Goal: Task Accomplishment & Management: Manage account settings

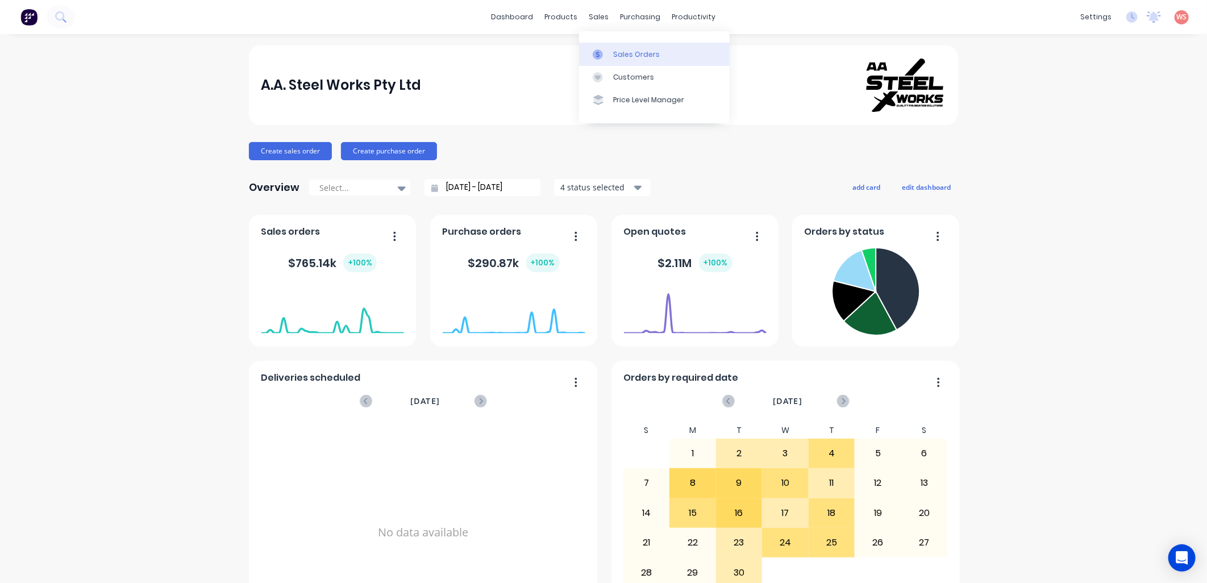
click at [637, 59] on div "Sales Orders" at bounding box center [636, 54] width 47 height 10
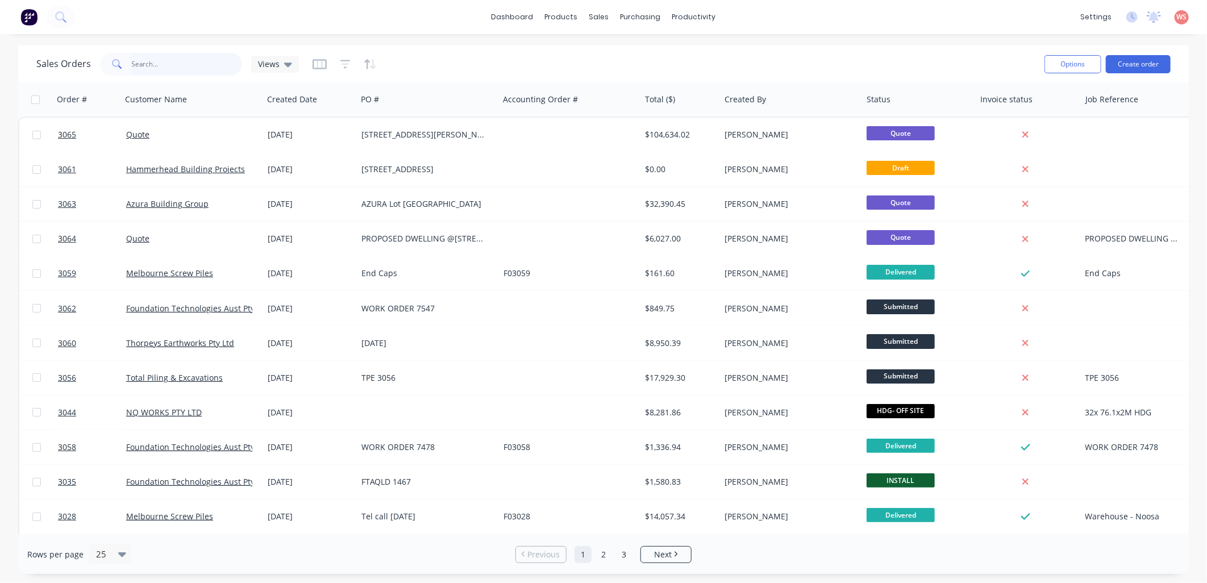
click at [169, 68] on input "text" at bounding box center [187, 64] width 111 height 23
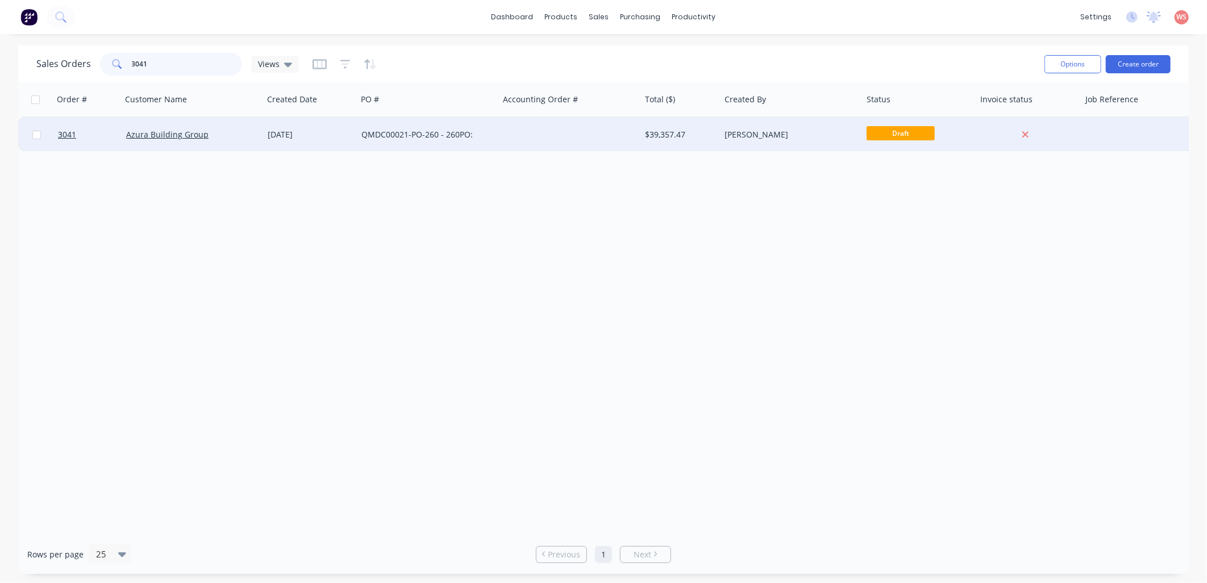
type input "3041"
click at [303, 131] on div "[DATE]" at bounding box center [310, 134] width 85 height 11
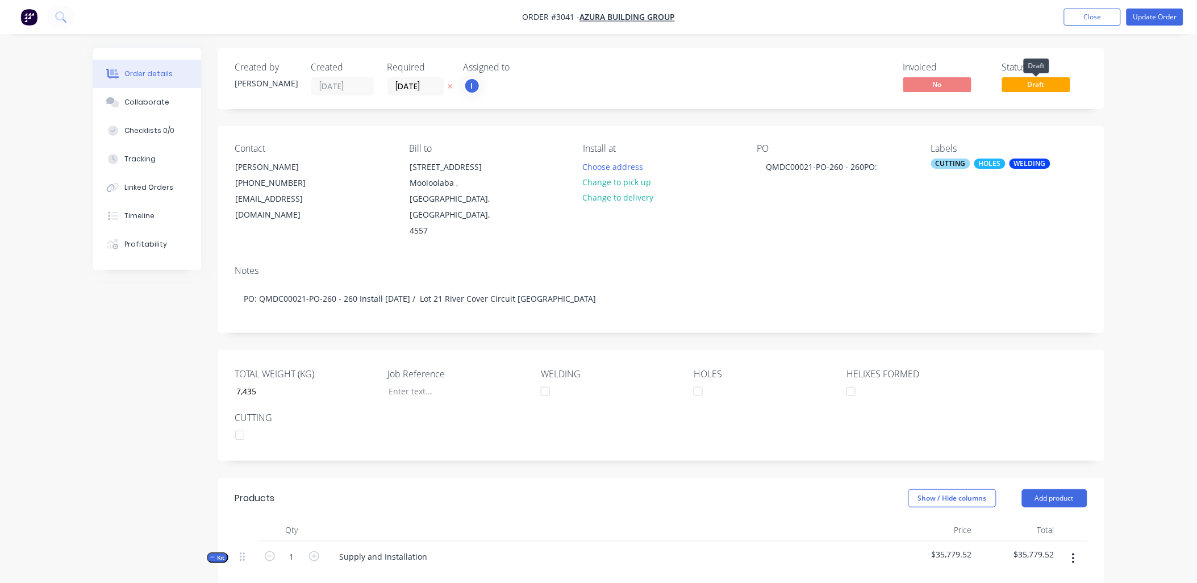
click at [1030, 86] on span "Draft" at bounding box center [1036, 84] width 68 height 14
click at [1155, 15] on button "Update Order" at bounding box center [1154, 17] width 57 height 17
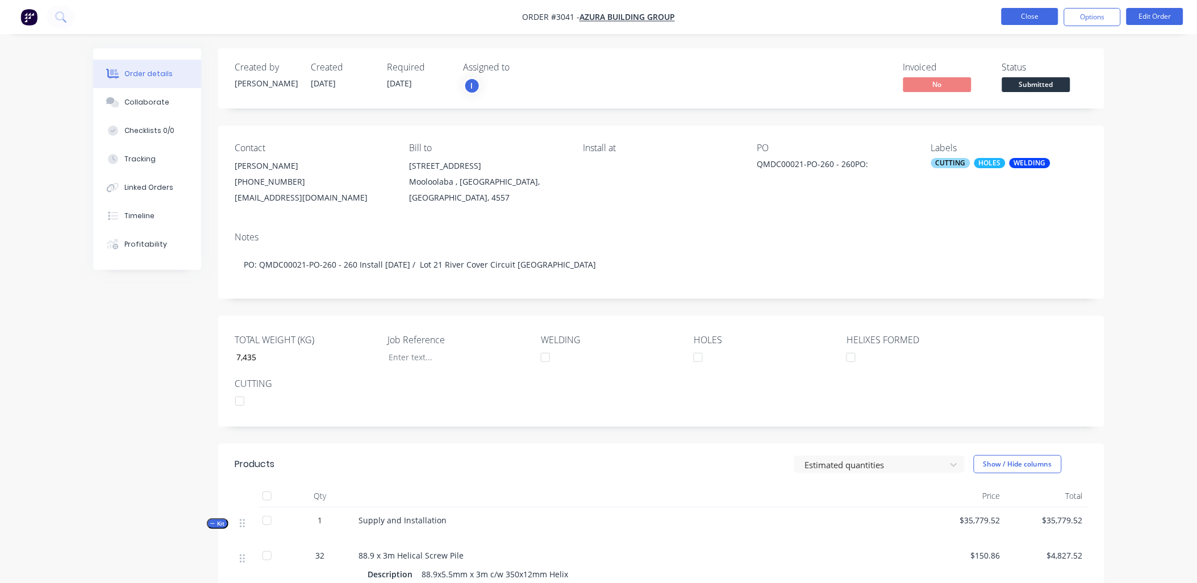
click at [1021, 10] on button "Close" at bounding box center [1029, 16] width 57 height 17
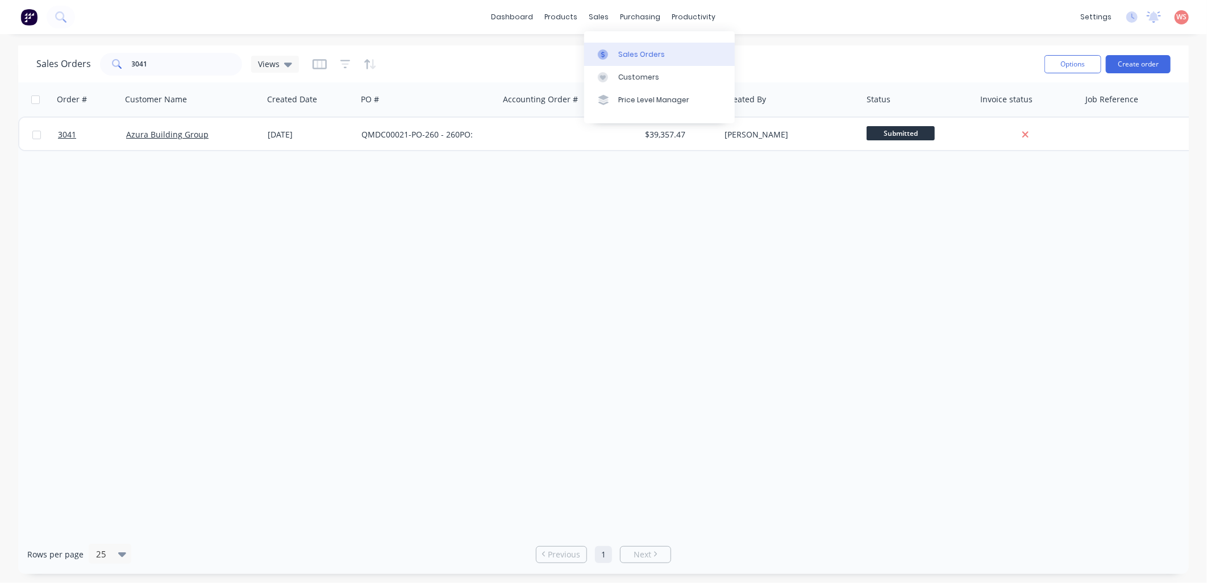
click at [626, 51] on div "Sales Orders" at bounding box center [641, 54] width 47 height 10
click at [621, 257] on div "Order # Customer Name Created Date PO # Accounting Order # Total ($) Created By…" at bounding box center [603, 308] width 1170 height 452
click at [566, 14] on div "products" at bounding box center [561, 17] width 44 height 17
click at [511, 15] on link "dashboard" at bounding box center [512, 17] width 53 height 17
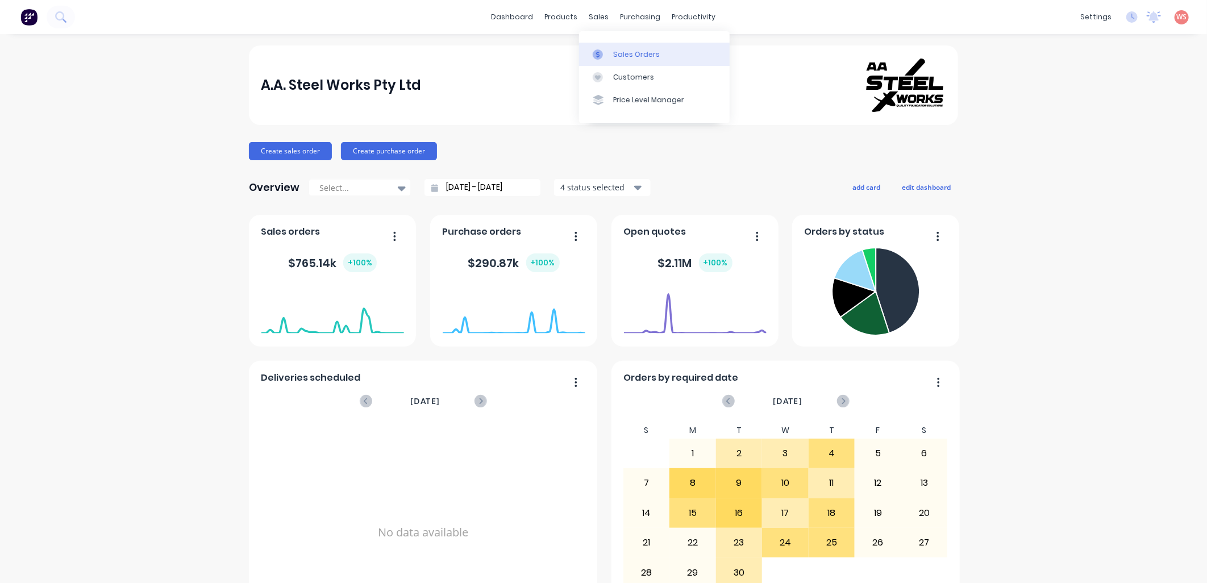
click at [614, 53] on div "Sales Orders" at bounding box center [636, 54] width 47 height 10
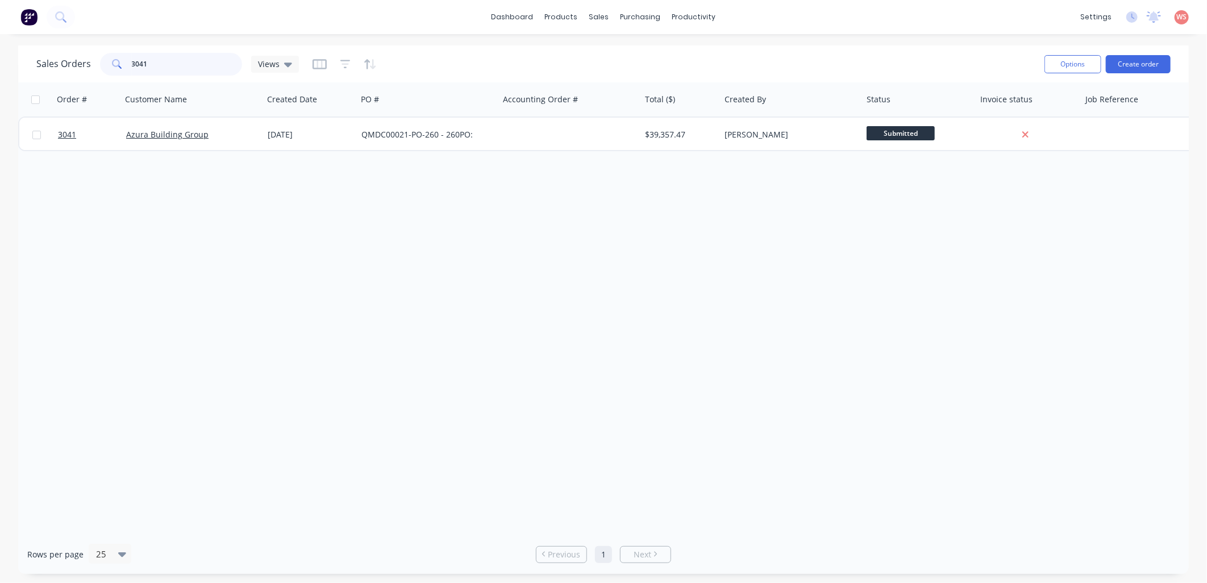
drag, startPoint x: 158, startPoint y: 58, endPoint x: 90, endPoint y: 69, distance: 69.0
click at [90, 69] on div "Sales Orders 3041 Views" at bounding box center [167, 64] width 262 height 23
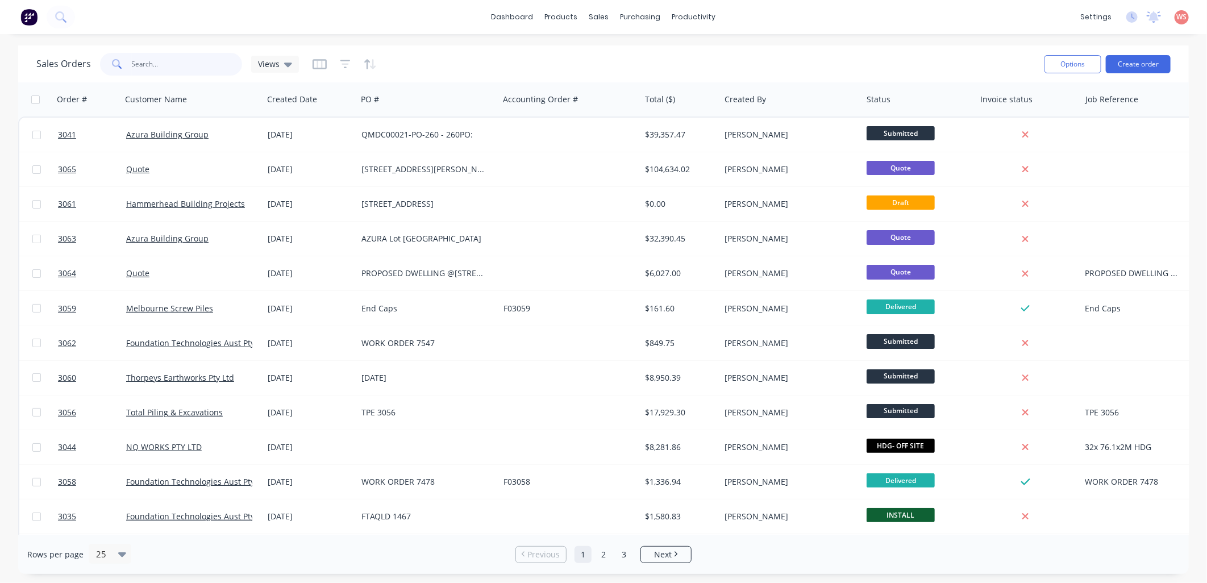
click at [166, 60] on input "text" at bounding box center [187, 64] width 111 height 23
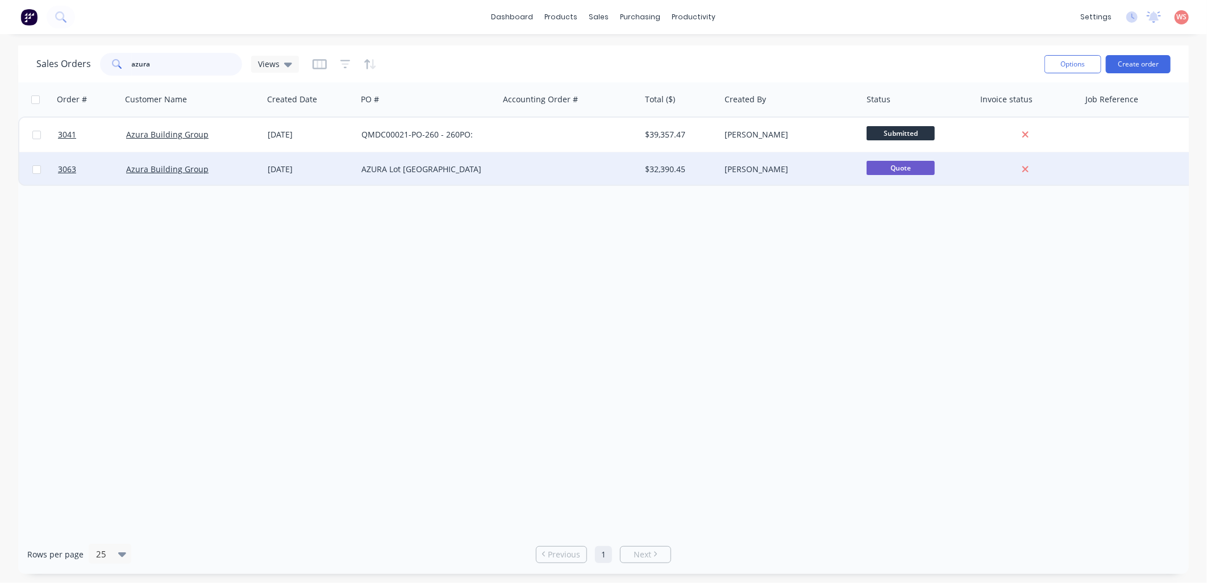
type input "azura"
click at [422, 173] on div "AZURA Lot [GEOGRAPHIC_DATA]" at bounding box center [424, 169] width 126 height 11
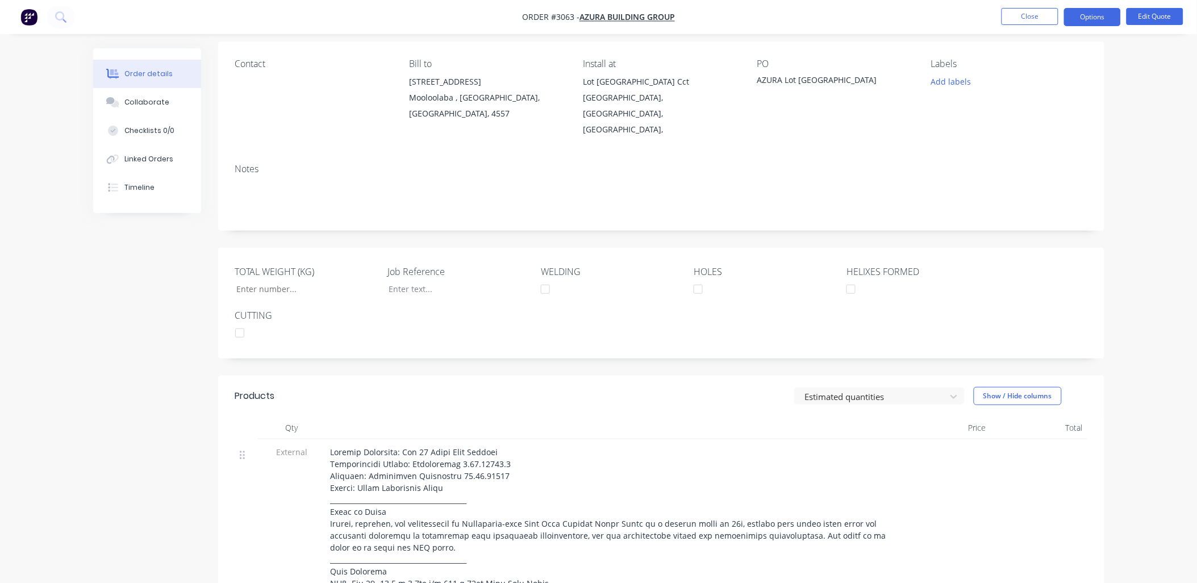
scroll to position [168, 0]
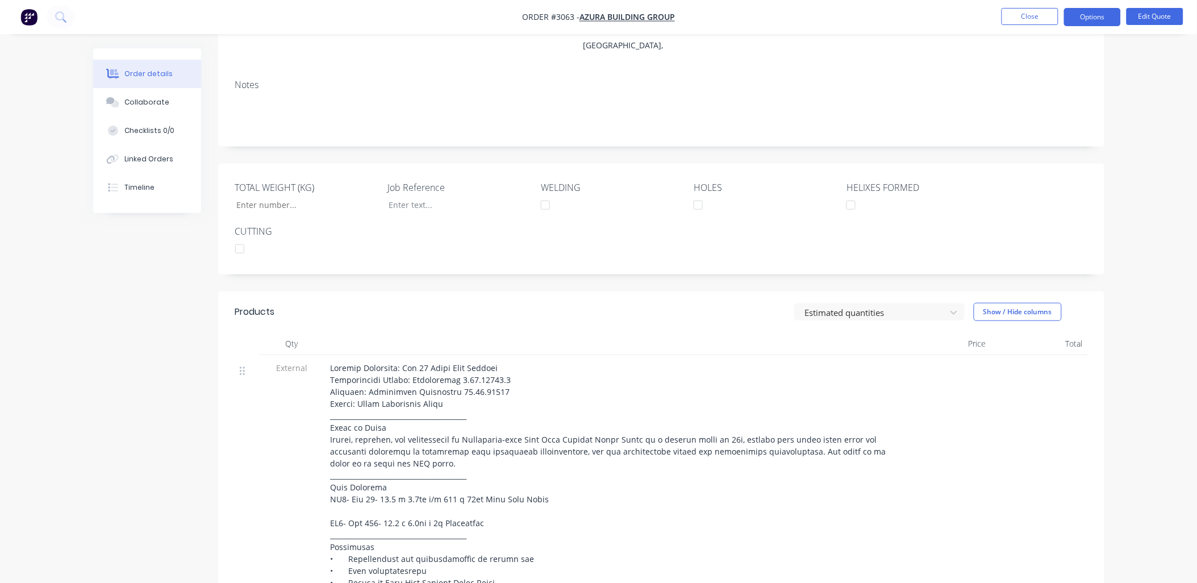
drag, startPoint x: 1154, startPoint y: 84, endPoint x: 1136, endPoint y: 69, distance: 23.8
drag, startPoint x: 1136, startPoint y: 69, endPoint x: 1145, endPoint y: 15, distance: 54.1
click at [1145, 15] on button "Edit Quote" at bounding box center [1154, 16] width 57 height 17
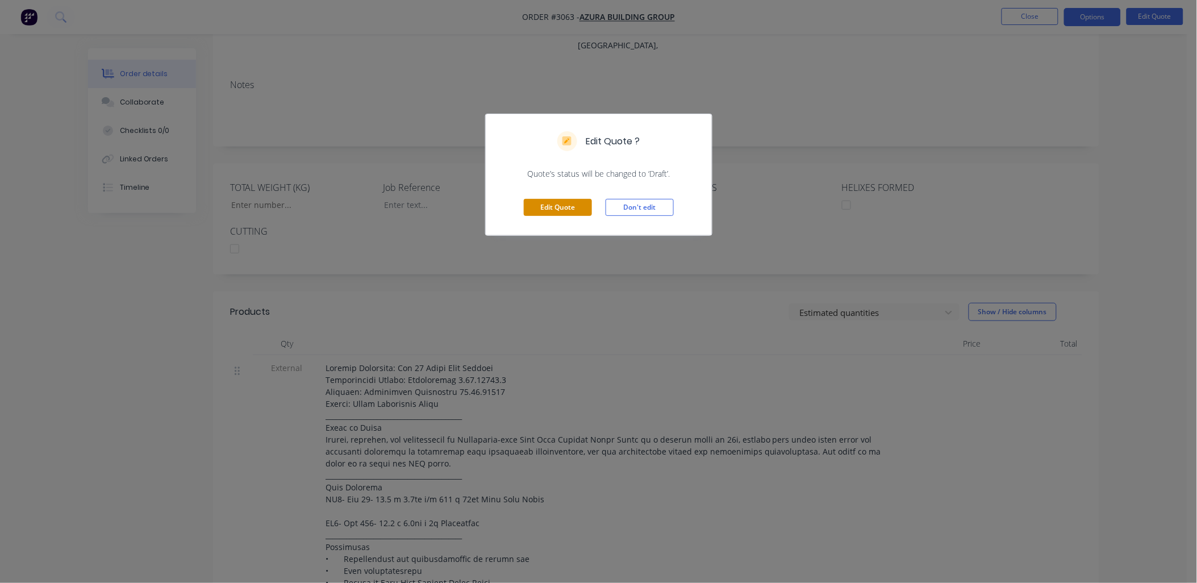
click at [577, 207] on button "Edit Quote" at bounding box center [558, 207] width 68 height 17
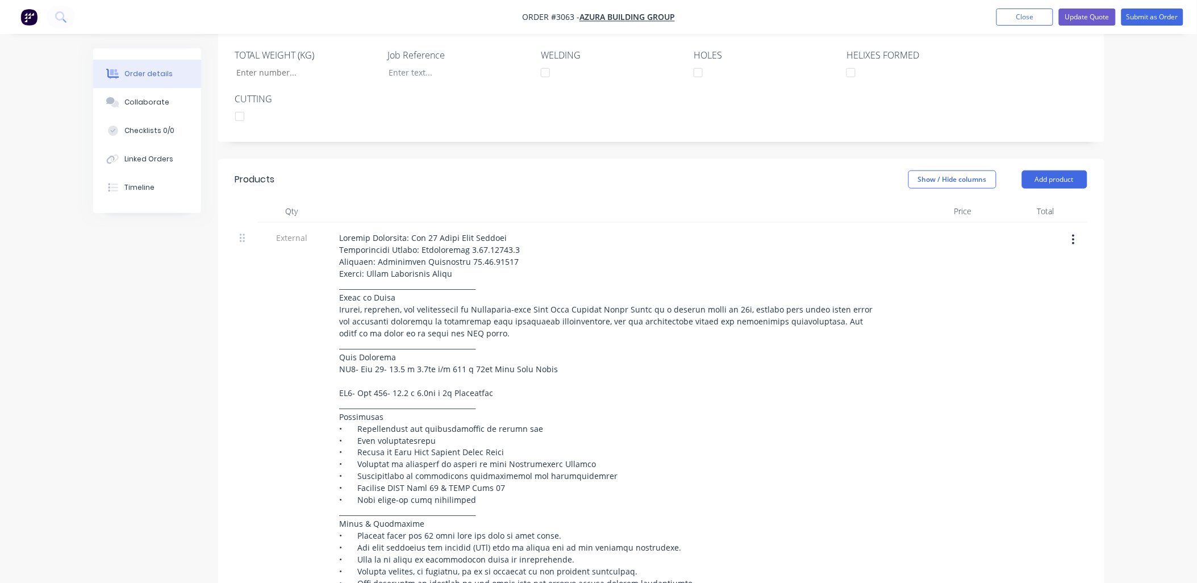
scroll to position [336, 0]
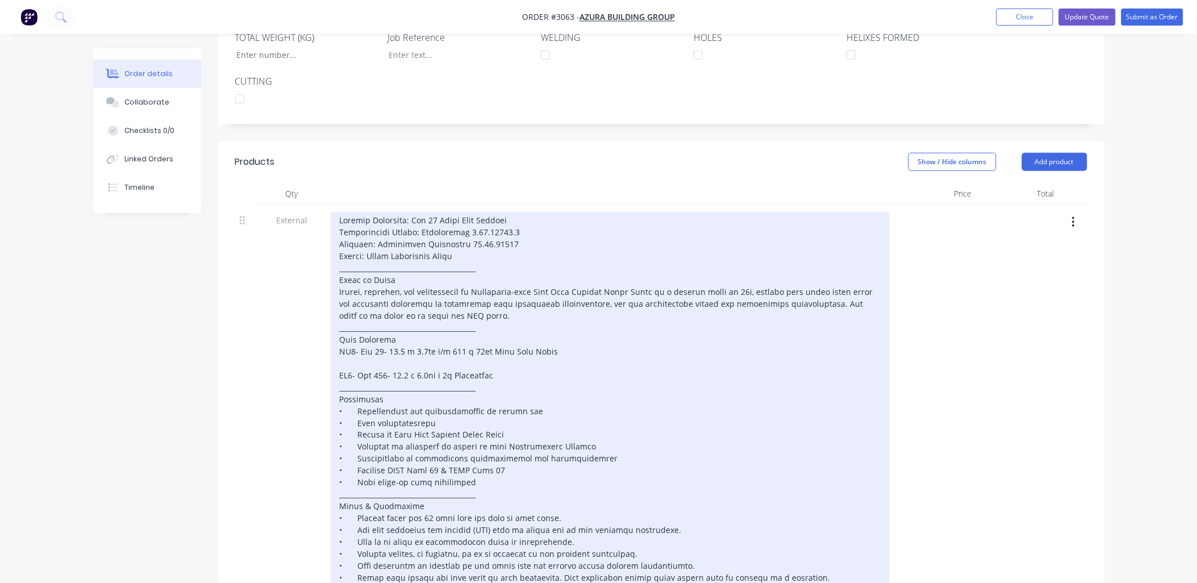
click at [379, 336] on div at bounding box center [610, 435] width 559 height 446
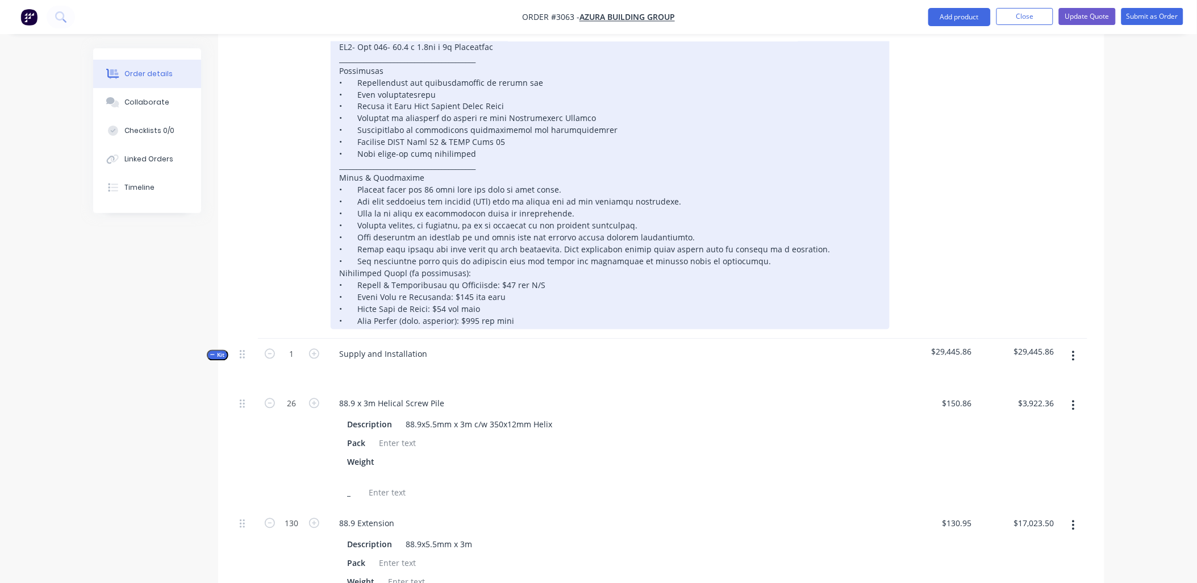
scroll to position [673, 0]
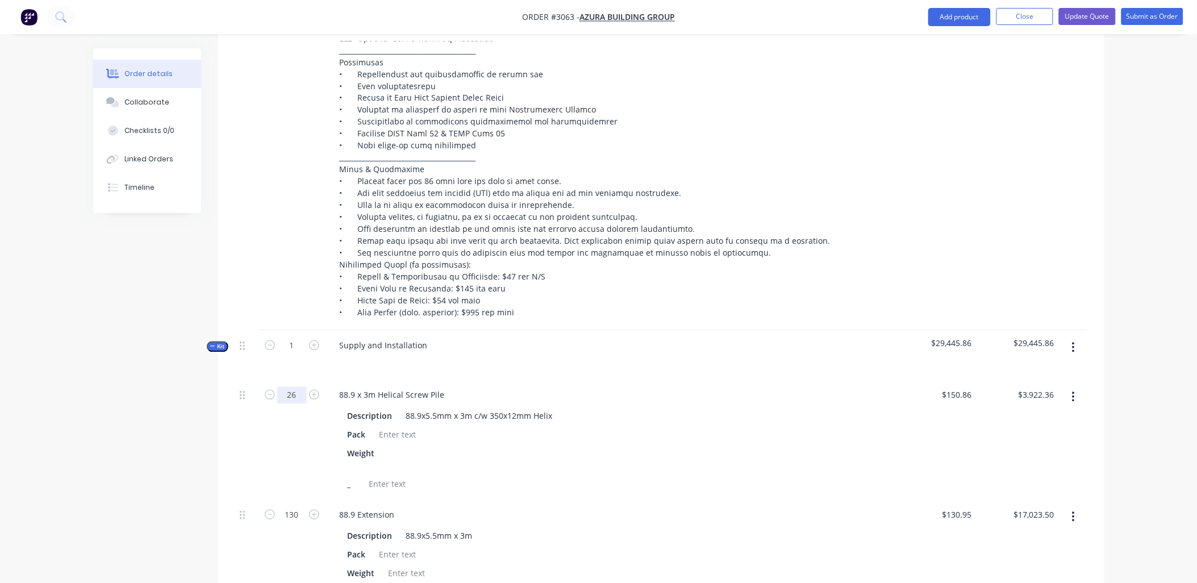
click at [294, 387] on input "26" at bounding box center [292, 395] width 30 height 17
type input "27"
type input "$4,073.22"
click at [672, 427] on div "Pack" at bounding box center [607, 435] width 529 height 16
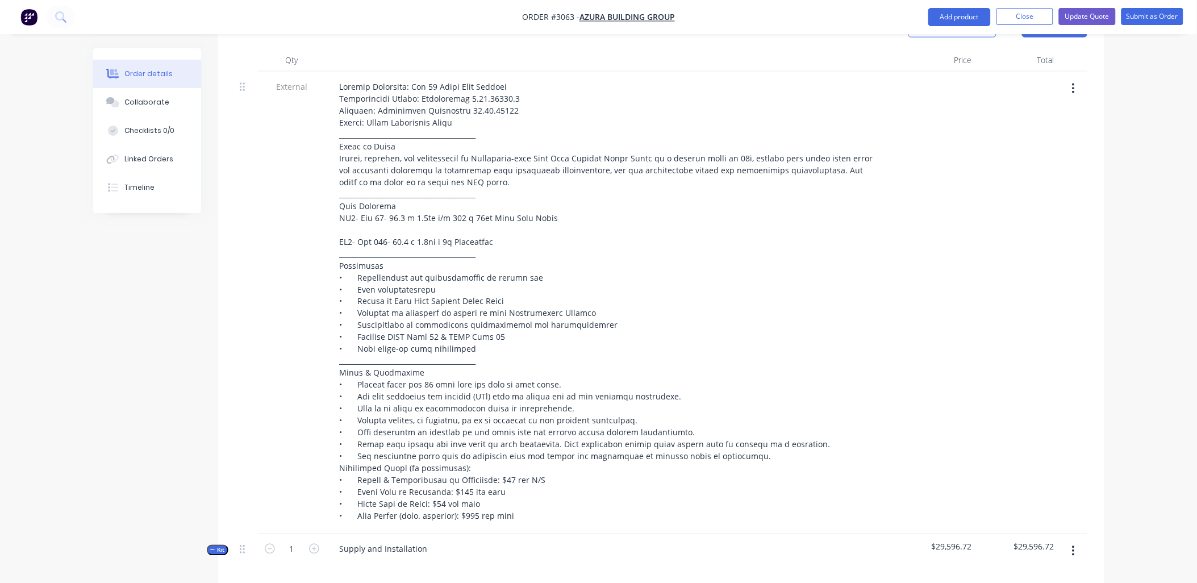
scroll to position [421, 0]
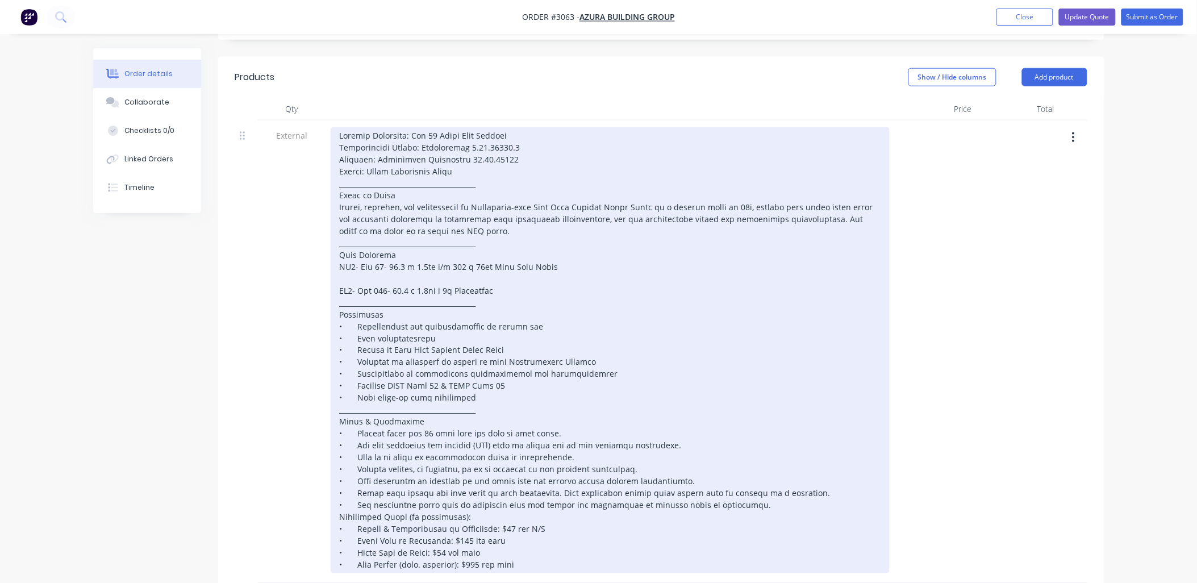
click at [383, 273] on div at bounding box center [610, 350] width 559 height 446
click at [688, 281] on div at bounding box center [610, 350] width 559 height 446
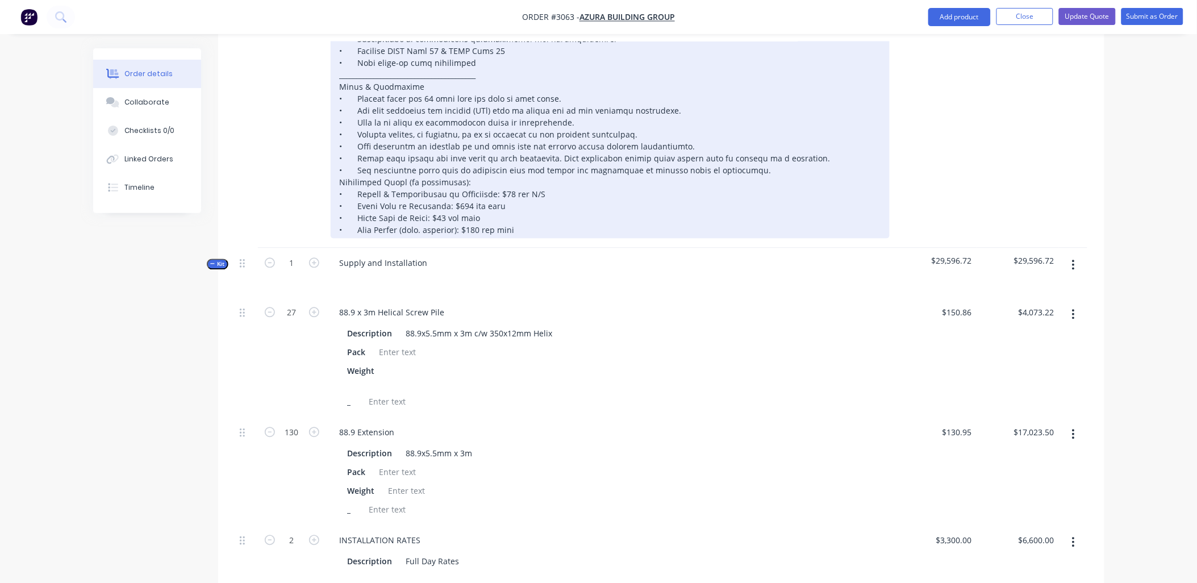
scroll to position [757, 0]
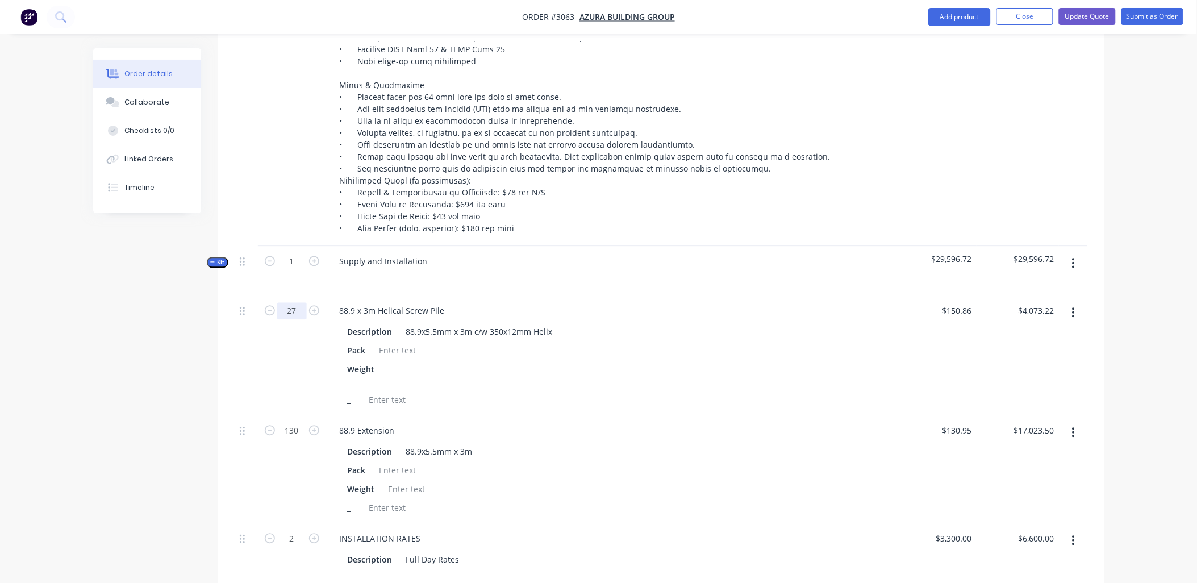
click at [298, 303] on input "27" at bounding box center [292, 311] width 30 height 17
type input "26"
type input "$3,922.36"
click at [656, 441] on div "Description 88.9x5.5mm x 3m Pack Weight _" at bounding box center [610, 478] width 559 height 75
click at [302, 303] on input "26" at bounding box center [292, 311] width 30 height 17
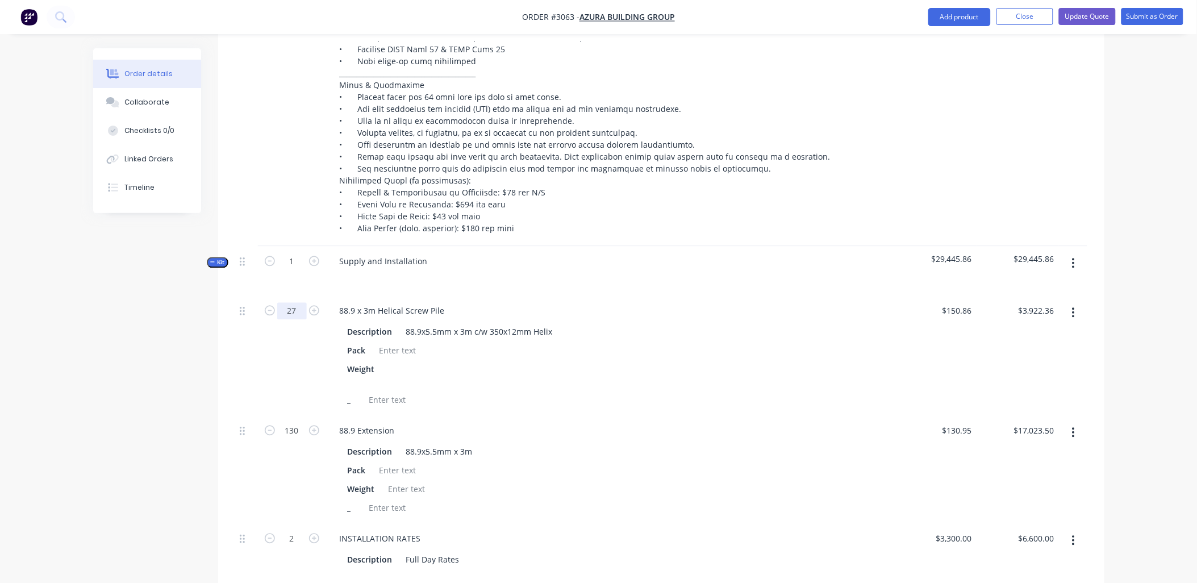
type input "27"
type input "$4,073.22"
click at [675, 392] on div "_" at bounding box center [607, 400] width 529 height 16
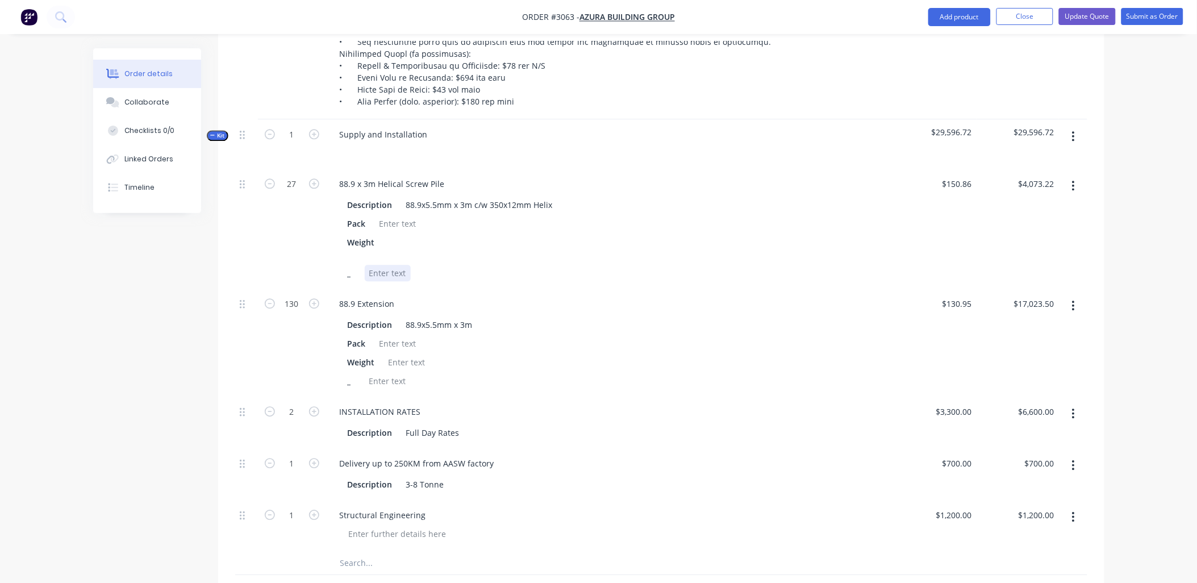
scroll to position [926, 0]
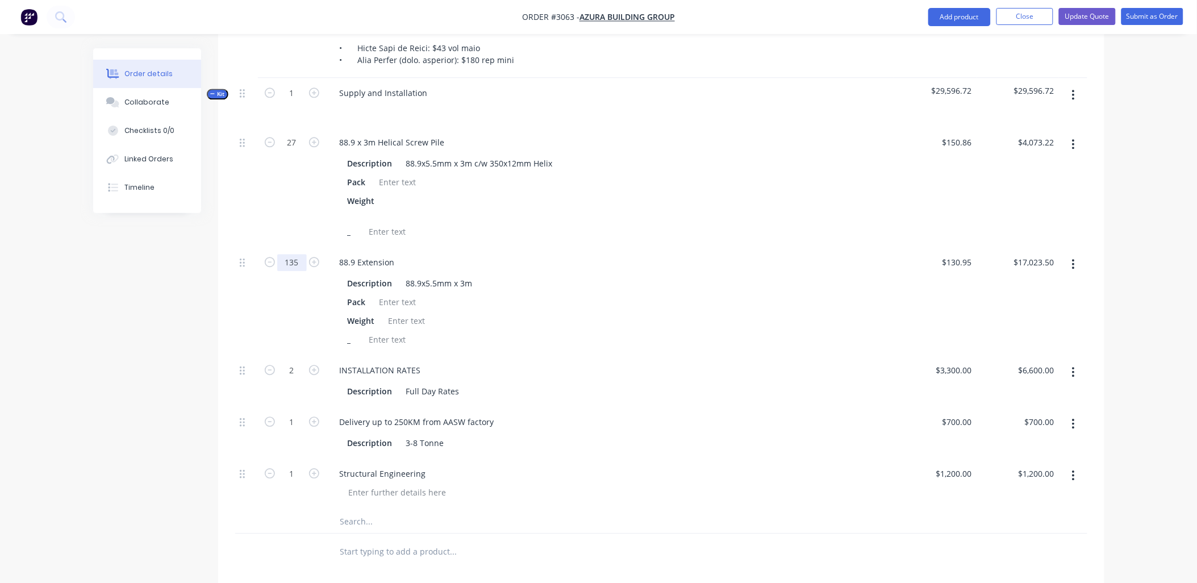
type input "135"
type input "$17,678.25"
click at [612, 294] on div "Pack" at bounding box center [607, 302] width 529 height 16
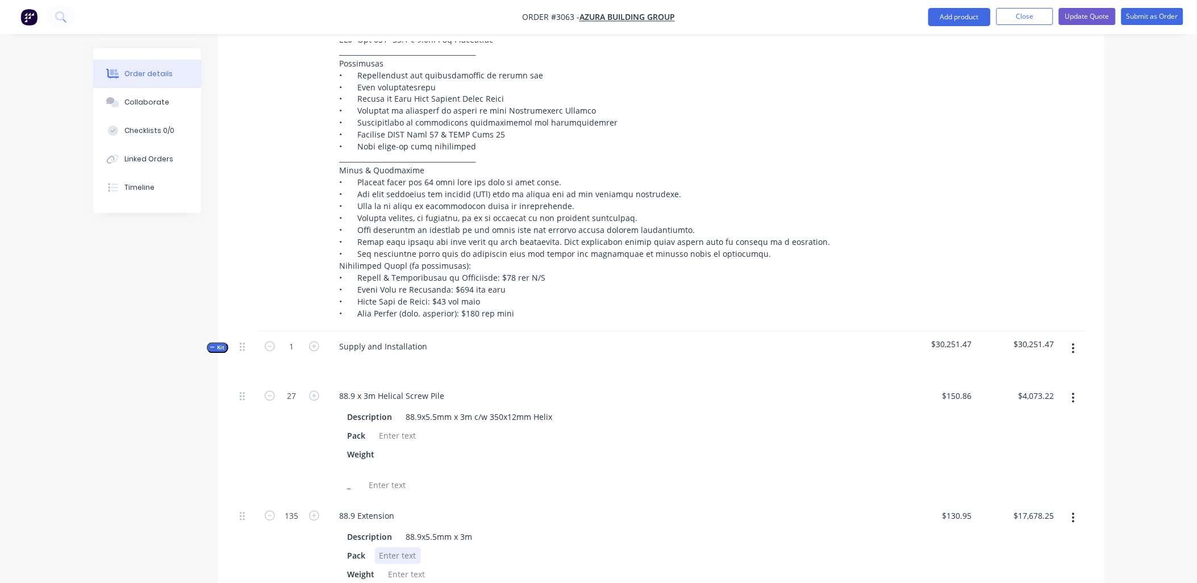
scroll to position [841, 0]
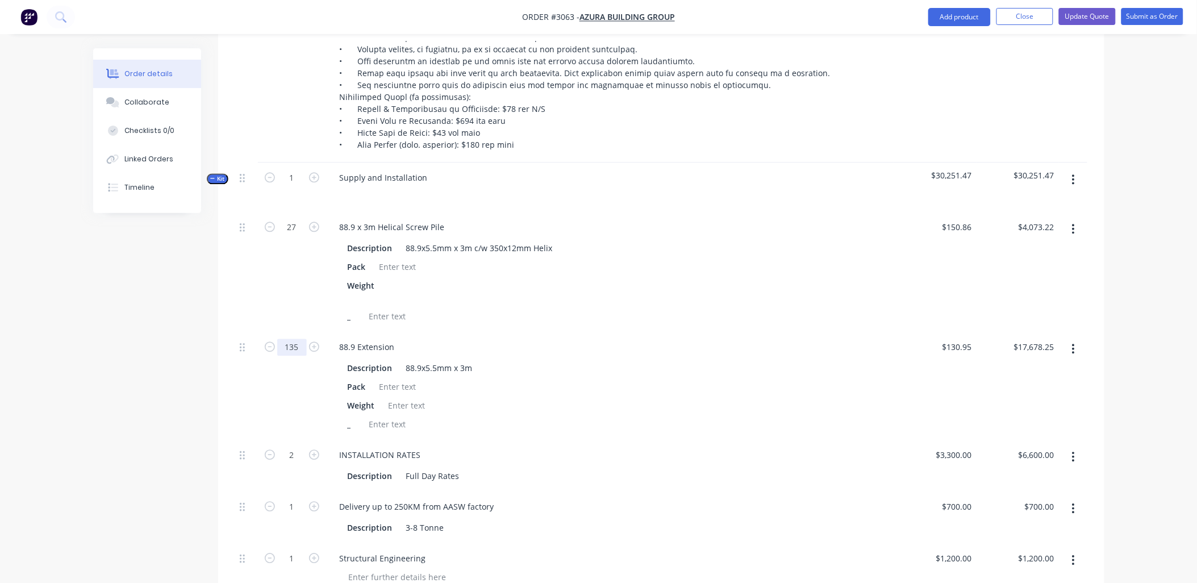
click at [300, 339] on input "135" at bounding box center [292, 347] width 30 height 17
type input "130"
type input "$17,023.50"
click at [696, 465] on div "Description Full Day Rates" at bounding box center [610, 474] width 559 height 19
click at [299, 339] on input "130" at bounding box center [292, 347] width 30 height 17
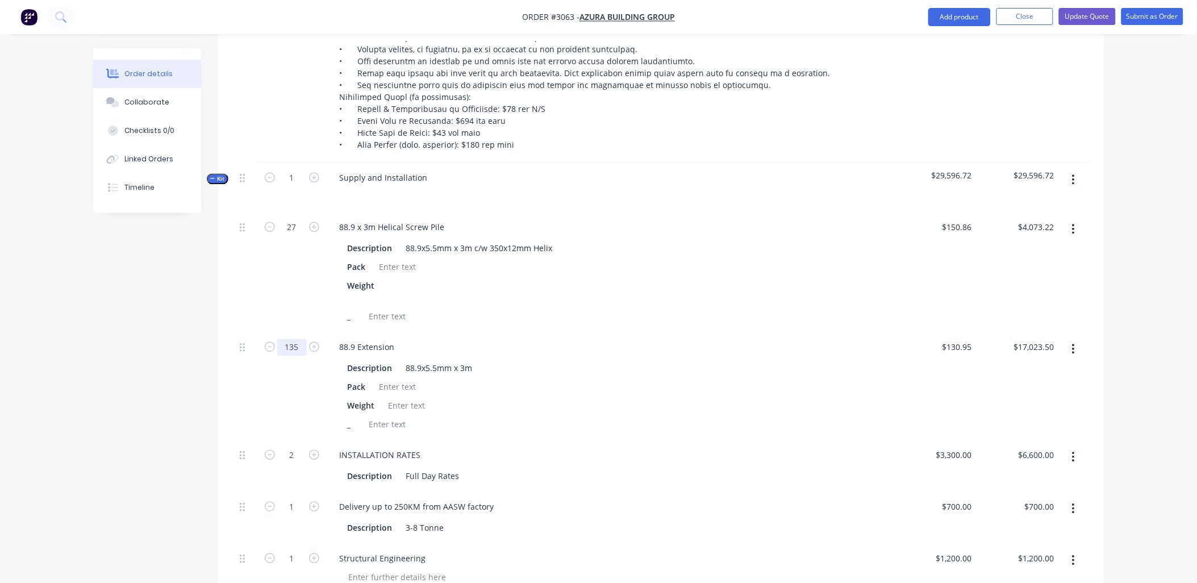
type input "135"
type input "$17,678.25"
click at [742, 398] on div "Description 88.9x5.5mm x 3m Pack Weight _" at bounding box center [610, 394] width 559 height 75
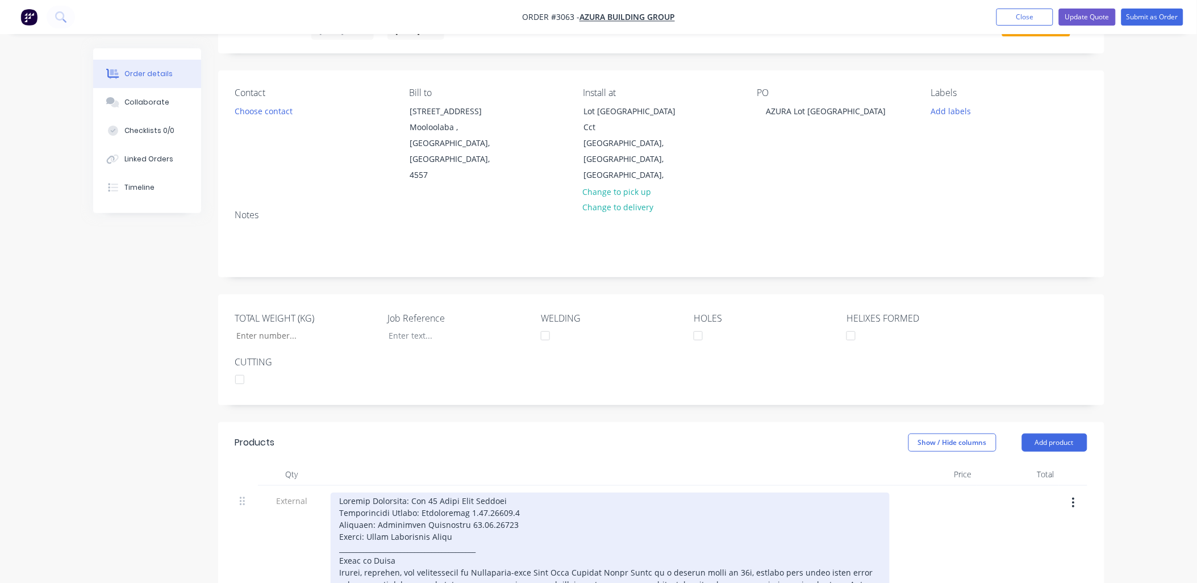
scroll to position [0, 0]
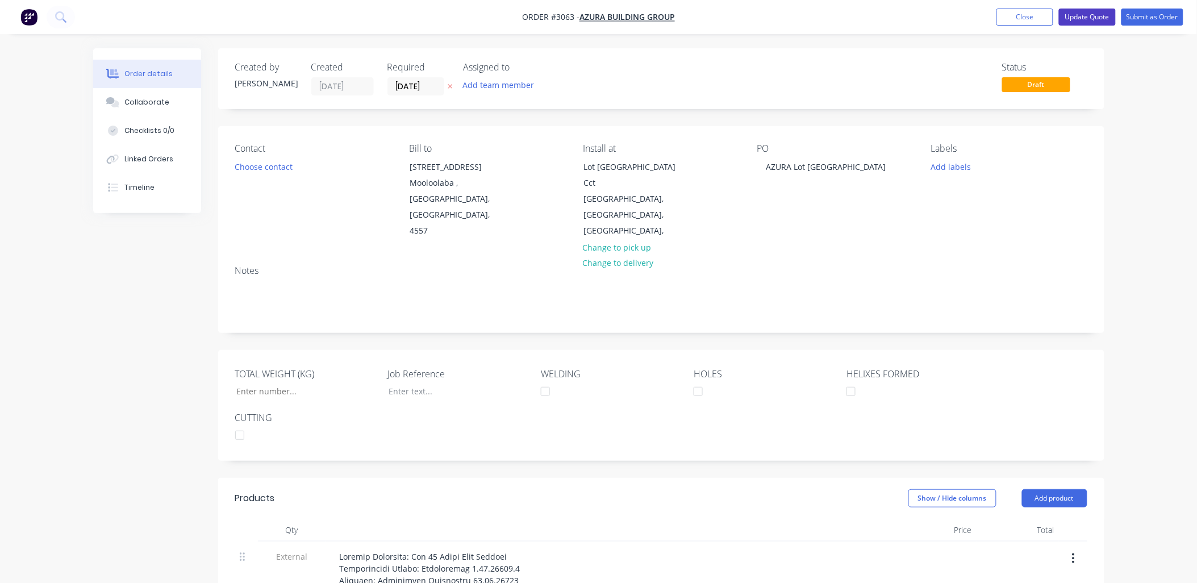
click at [1088, 12] on button "Update Quote" at bounding box center [1087, 17] width 57 height 17
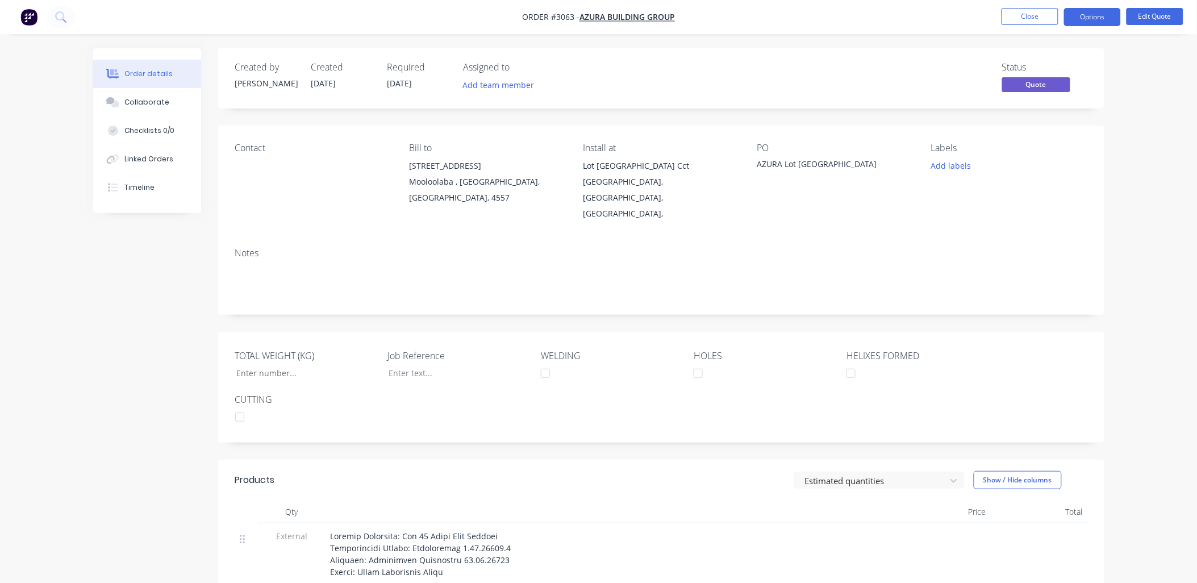
click at [1088, 12] on button "Options" at bounding box center [1092, 17] width 57 height 18
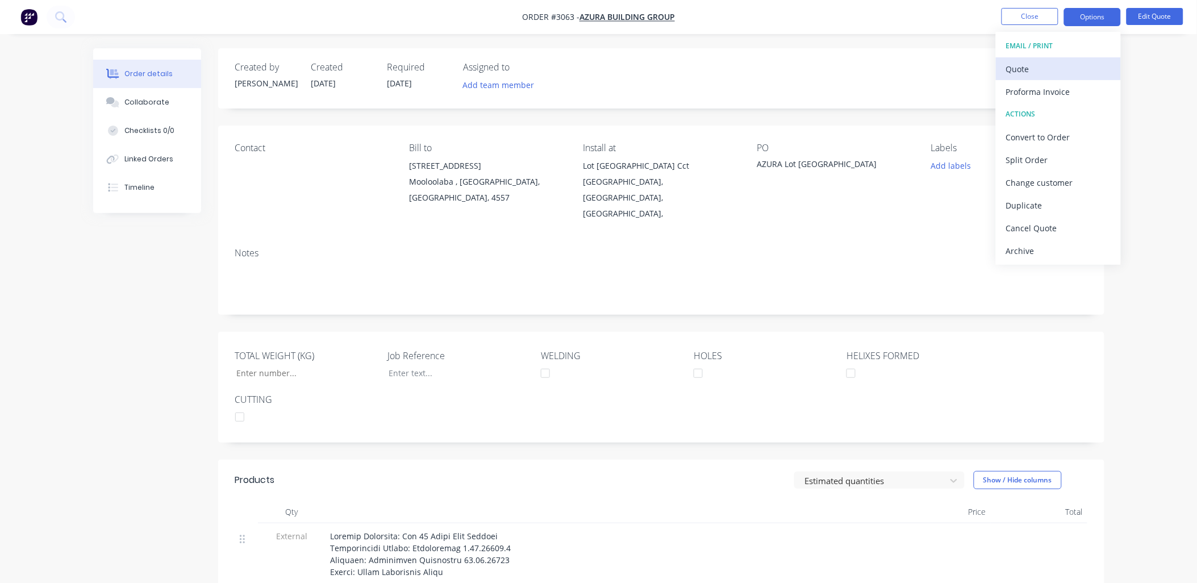
click at [1017, 69] on div "Quote" at bounding box center [1058, 69] width 105 height 16
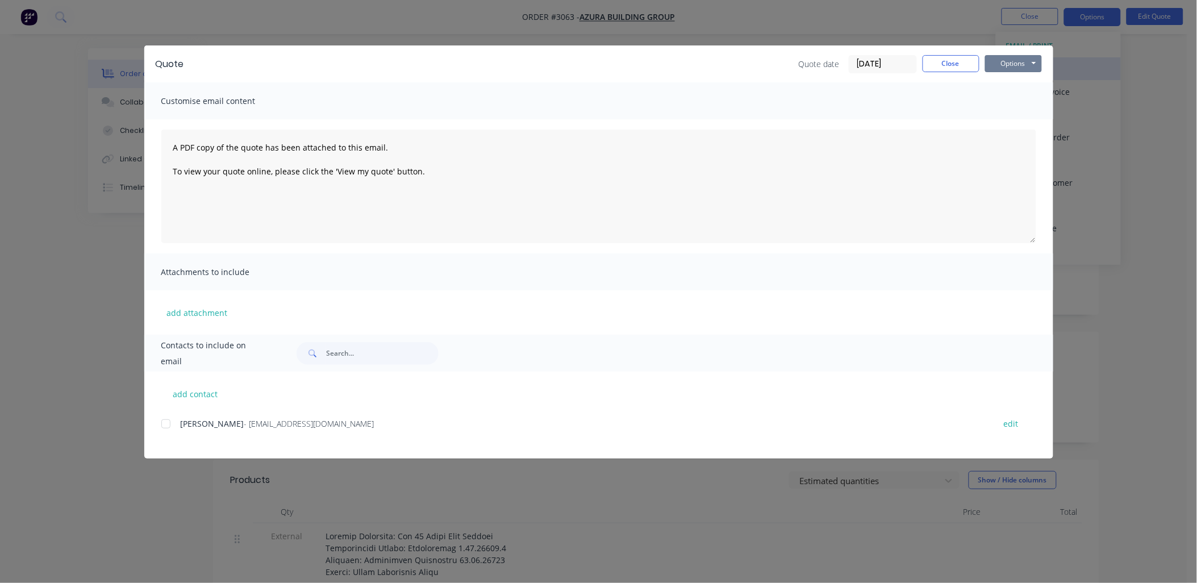
click at [1017, 69] on button "Options" at bounding box center [1013, 63] width 57 height 17
click at [1019, 86] on button "Preview" at bounding box center [1021, 83] width 73 height 19
click at [1149, 152] on div "Quote Quote date [DATE] Close Options Preview Print Email Customise email conte…" at bounding box center [598, 291] width 1197 height 583
